Goal: Find specific page/section: Find specific page/section

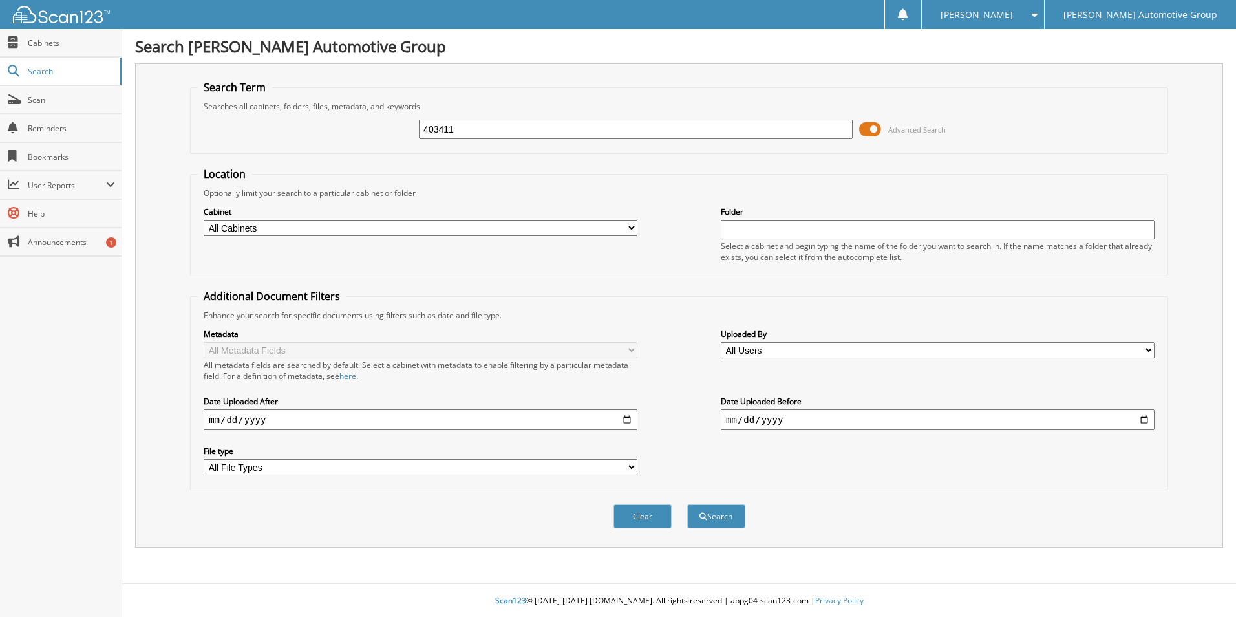
type input "403411"
click at [687, 504] on button "Search" at bounding box center [716, 516] width 58 height 24
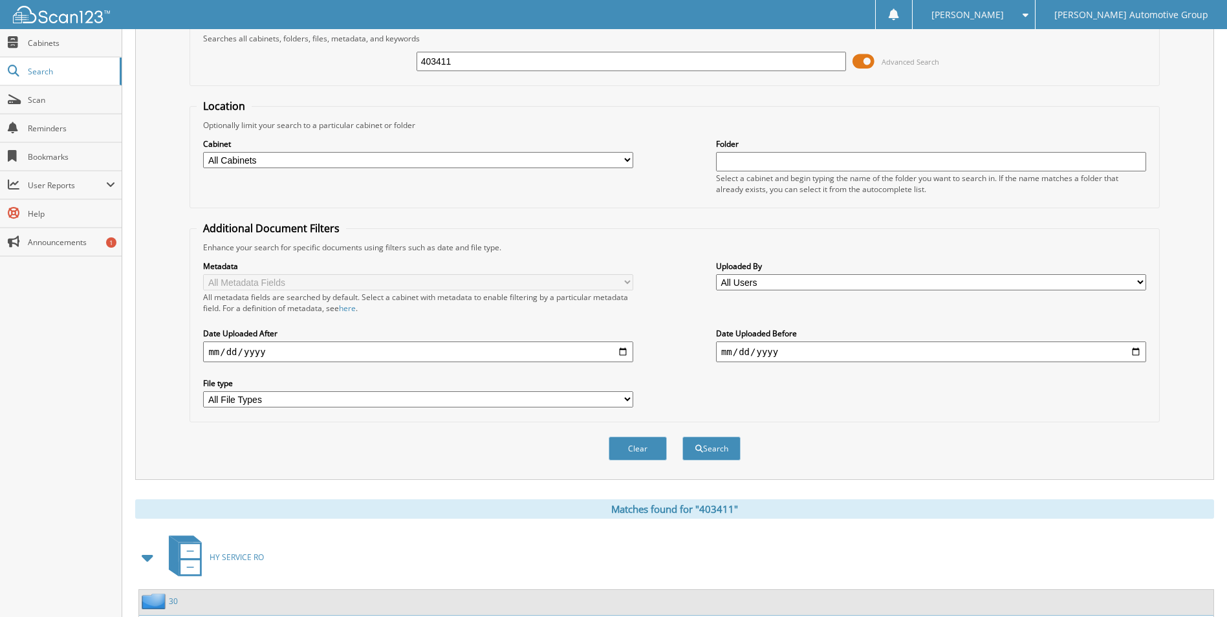
scroll to position [156, 0]
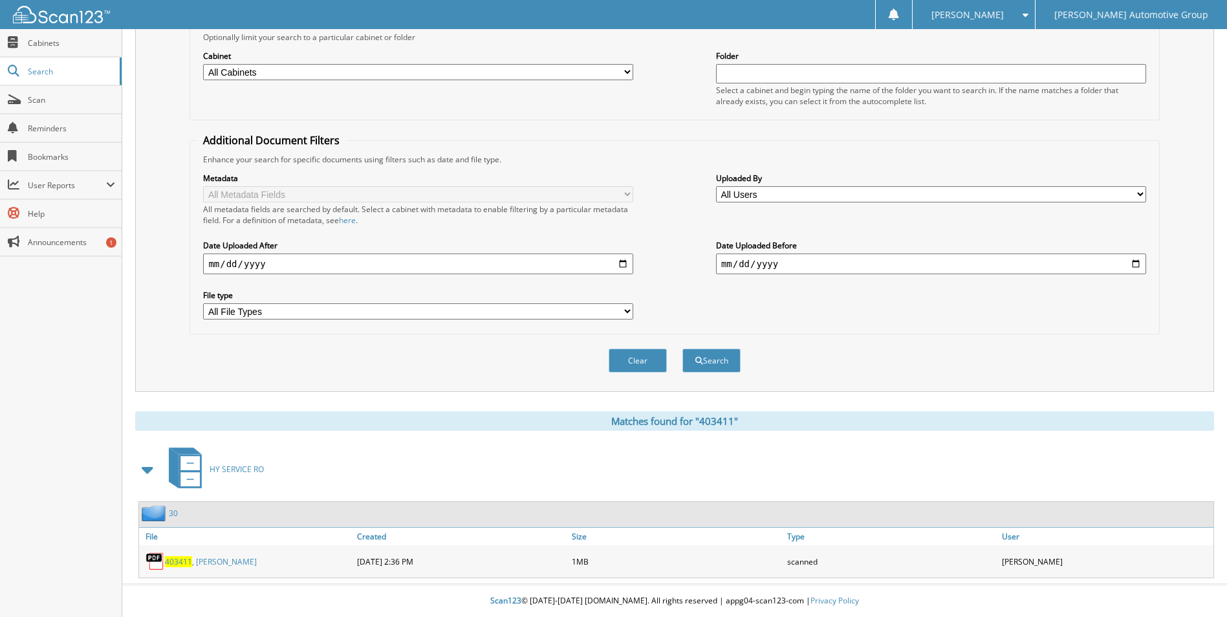
click at [202, 563] on link "403411 , MCCUBBIN" at bounding box center [211, 561] width 92 height 11
